Goal: Transaction & Acquisition: Purchase product/service

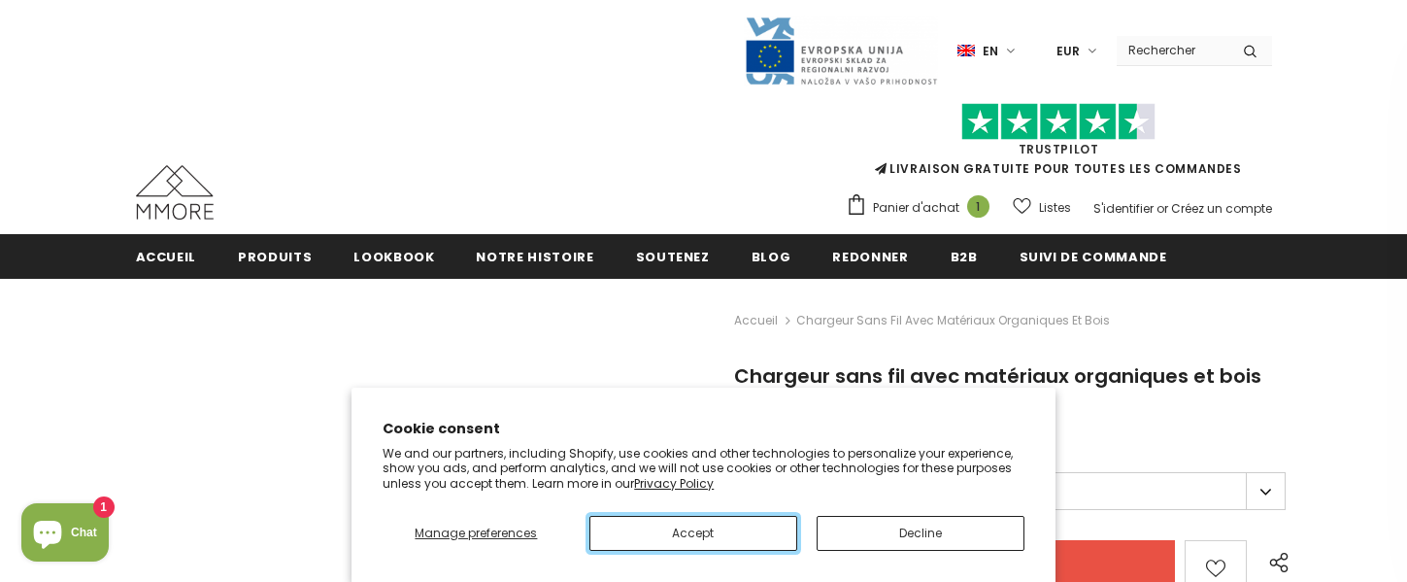
click at [692, 532] on button "Accept" at bounding box center [693, 533] width 208 height 35
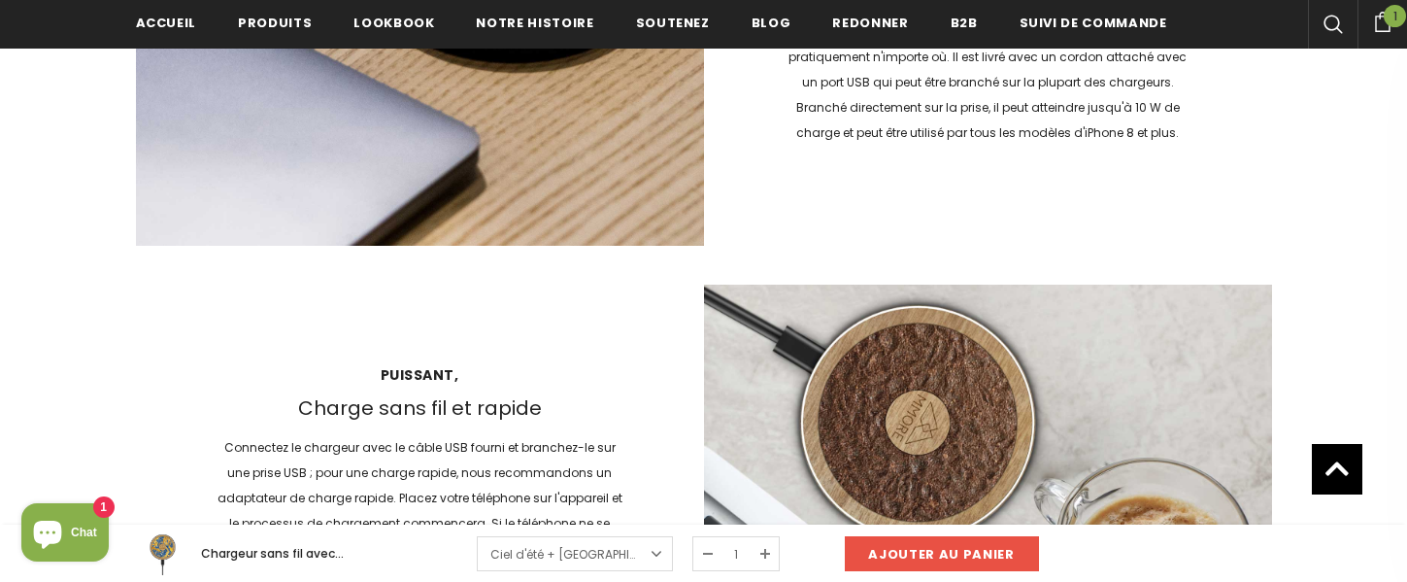
scroll to position [2326, 0]
